Goal: Task Accomplishment & Management: Manage account settings

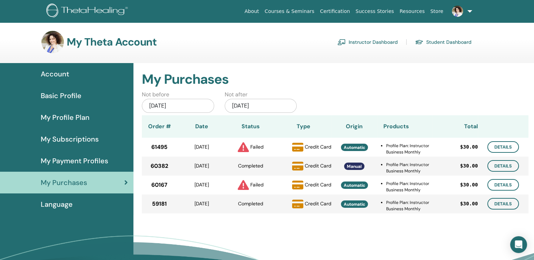
click at [51, 74] on span "Account" at bounding box center [55, 74] width 28 height 11
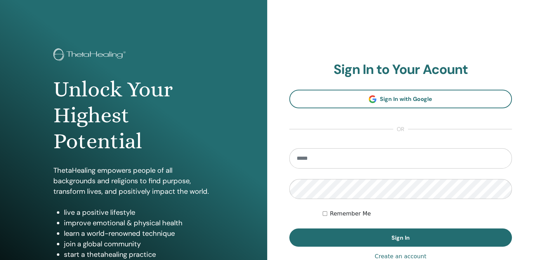
type input "**********"
click at [339, 240] on button "Sign In" at bounding box center [400, 238] width 223 height 18
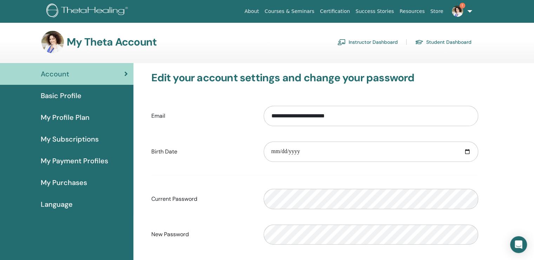
click at [369, 39] on link "Instructor Dashboard" at bounding box center [367, 41] width 60 height 11
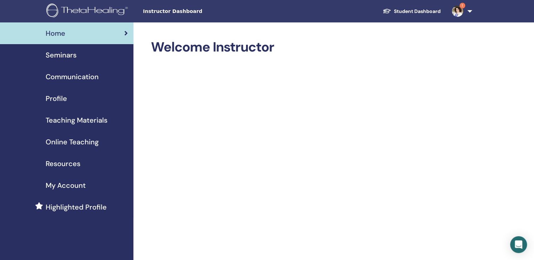
click at [59, 55] on span "Seminars" at bounding box center [61, 55] width 31 height 11
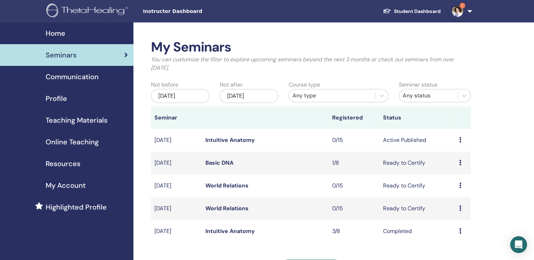
click at [460, 164] on icon at bounding box center [460, 163] width 2 height 6
click at [456, 193] on link "Attendees" at bounding box center [455, 190] width 27 height 7
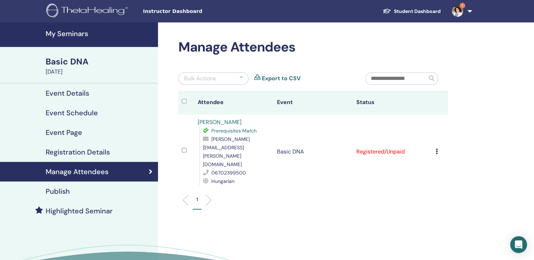
click at [436, 149] on icon at bounding box center [436, 152] width 2 height 6
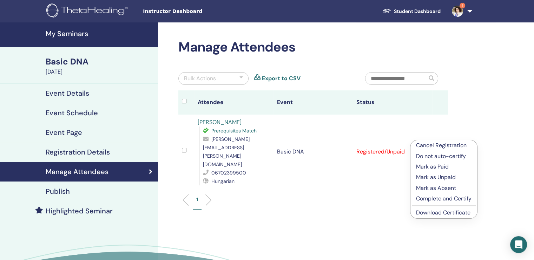
click at [436, 169] on p "Mark as Paid" at bounding box center [443, 167] width 55 height 8
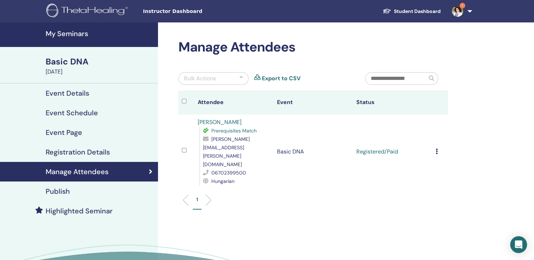
click at [434, 142] on td "Cancel Registration Do not auto-certify Mark as Paid Mark as Unpaid Mark as Abs…" at bounding box center [440, 152] width 16 height 74
click at [434, 138] on td "Cancel Registration Do not auto-certify Mark as Paid Mark as Unpaid Mark as Abs…" at bounding box center [440, 152] width 16 height 74
click at [438, 148] on div "Cancel Registration Do not auto-certify Mark as Paid Mark as Unpaid Mark as Abs…" at bounding box center [439, 152] width 9 height 8
click at [435, 149] on icon at bounding box center [436, 152] width 2 height 6
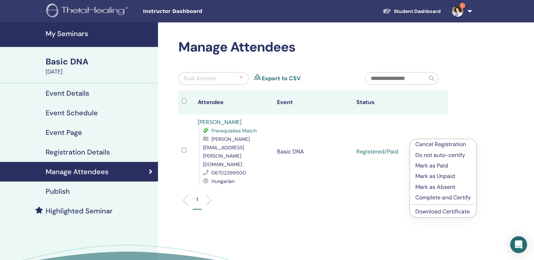
click at [437, 199] on p "Complete and Certify" at bounding box center [442, 198] width 55 height 8
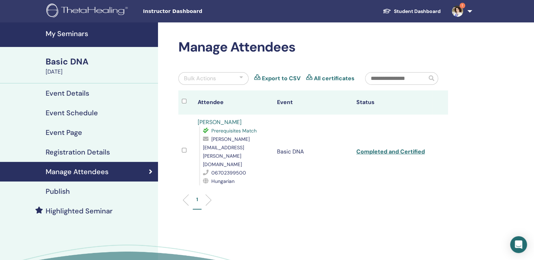
click at [172, 12] on span "Instructor Dashboard" at bounding box center [195, 11] width 105 height 7
click at [462, 9] on img at bounding box center [457, 11] width 11 height 11
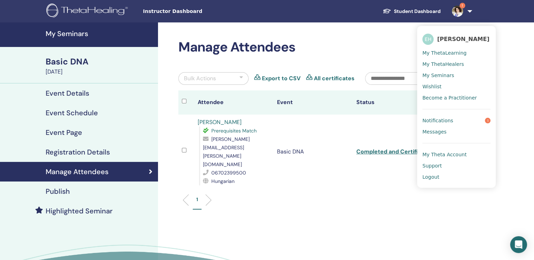
click at [452, 121] on link "Notifications 1" at bounding box center [456, 120] width 68 height 11
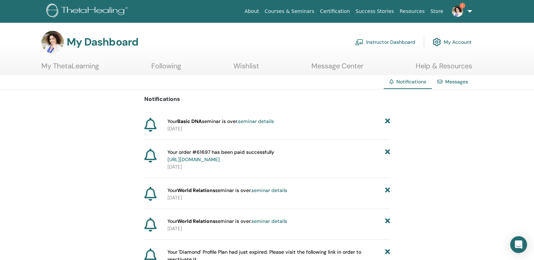
click at [387, 44] on link "Instructor Dashboard" at bounding box center [385, 41] width 60 height 15
